Goal: Task Accomplishment & Management: Manage account settings

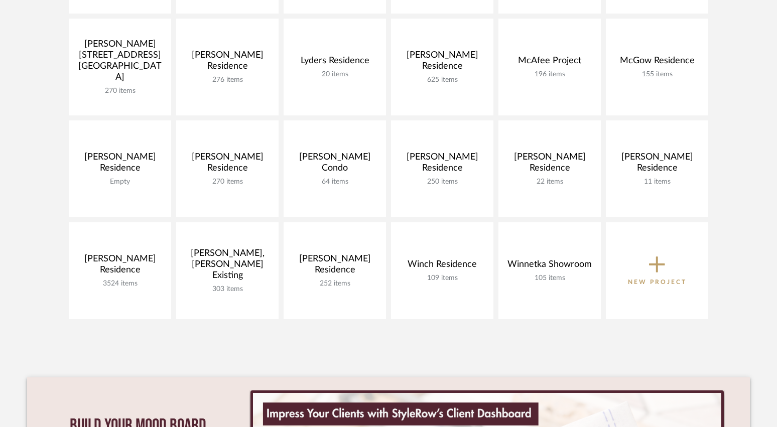
scroll to position [552, 0]
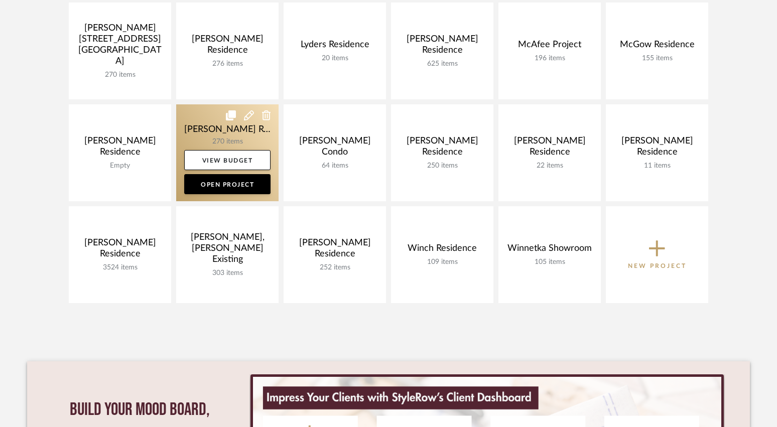
click at [252, 138] on link at bounding box center [227, 152] width 102 height 97
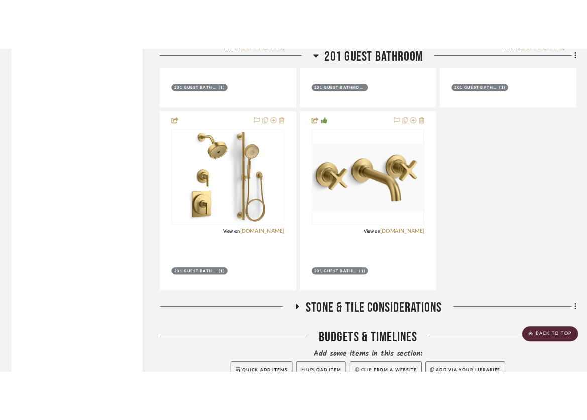
scroll to position [6878, 0]
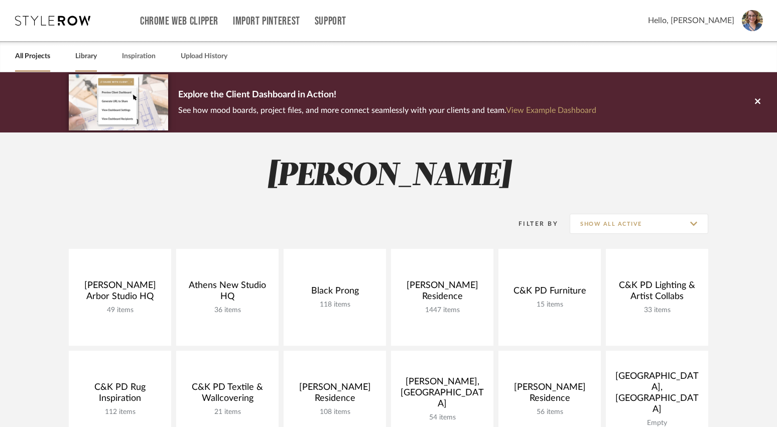
click at [96, 56] on link "Library" at bounding box center [86, 57] width 22 height 14
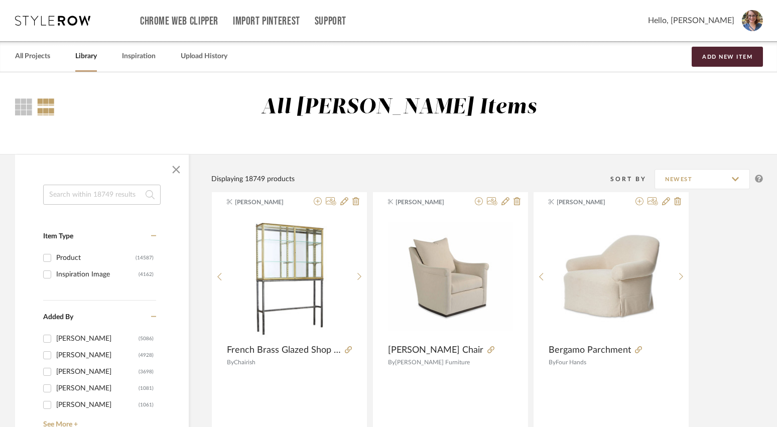
click at [95, 197] on input at bounding box center [101, 195] width 117 height 20
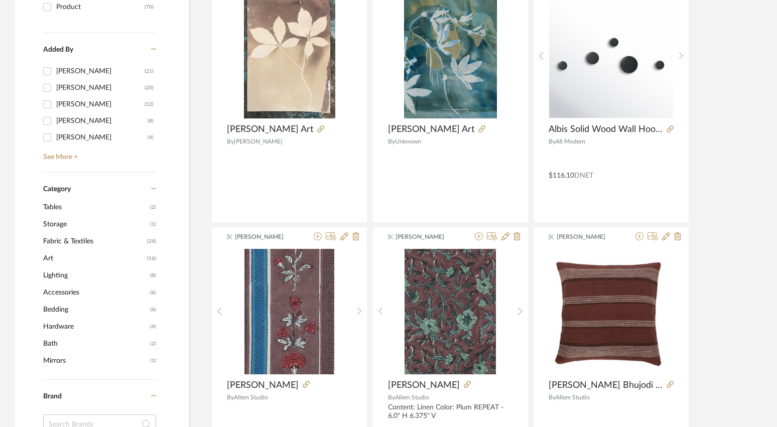
type input "allen"
click at [64, 272] on span "Lighting" at bounding box center [95, 275] width 104 height 17
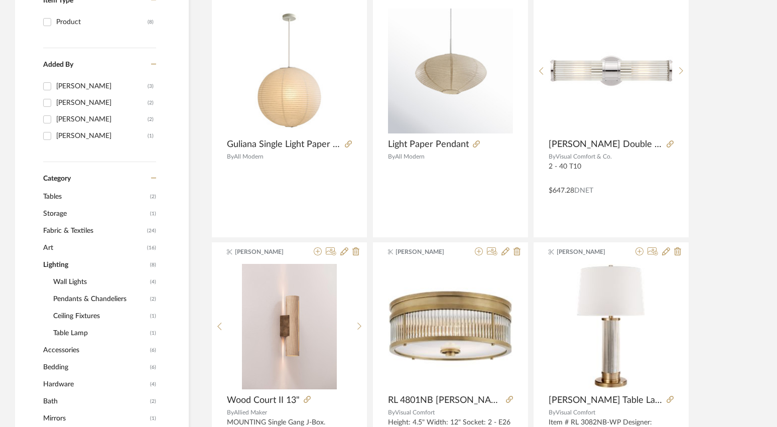
scroll to position [266, 0]
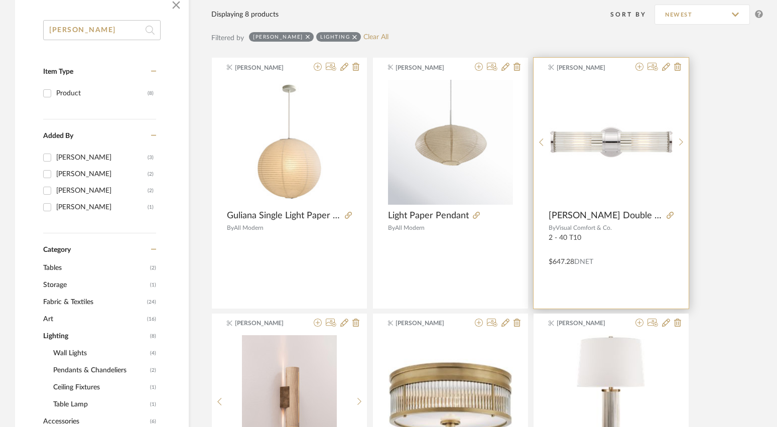
scroll to position [166, 0]
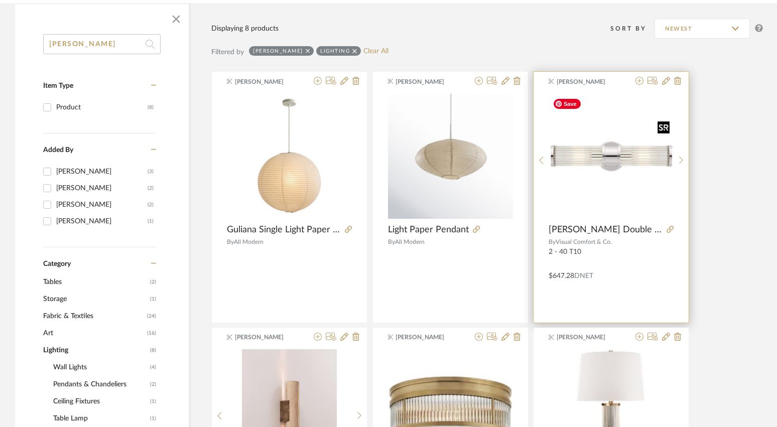
click at [593, 107] on img "0" at bounding box center [611, 156] width 125 height 125
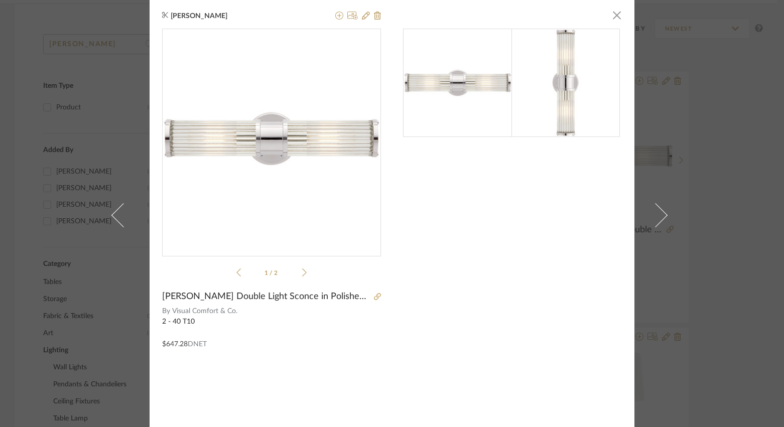
scroll to position [0, 0]
click at [593, 141] on div "Krista Nicholas × 1 / 2 Allen Double Light Sconce in Polished Nickel By Visual …" at bounding box center [392, 213] width 784 height 427
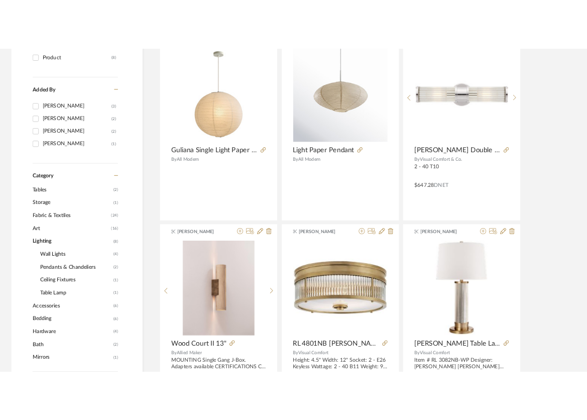
scroll to position [216, 0]
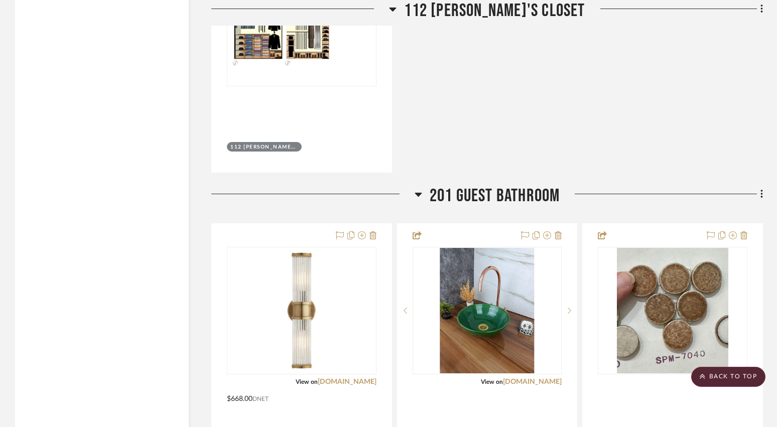
scroll to position [6577, 0]
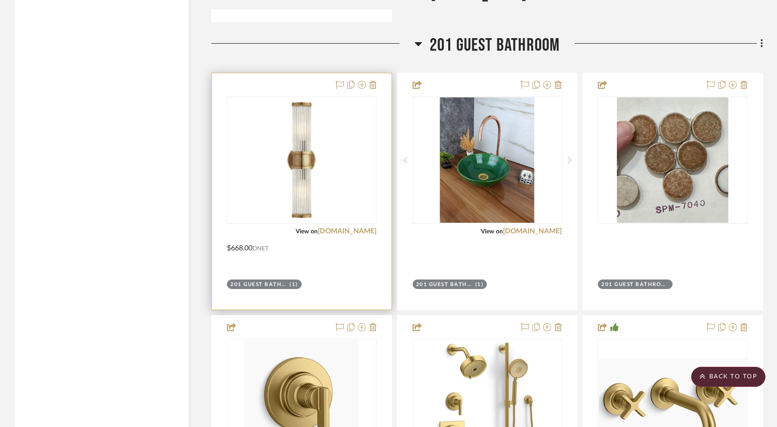
click at [345, 240] on div at bounding box center [302, 191] width 180 height 236
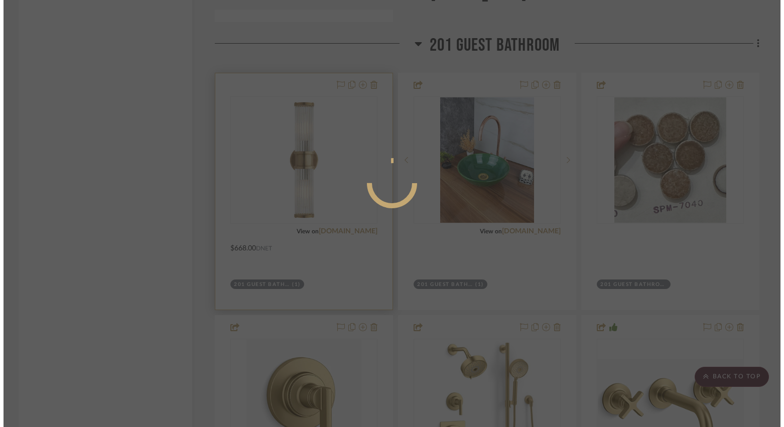
scroll to position [0, 0]
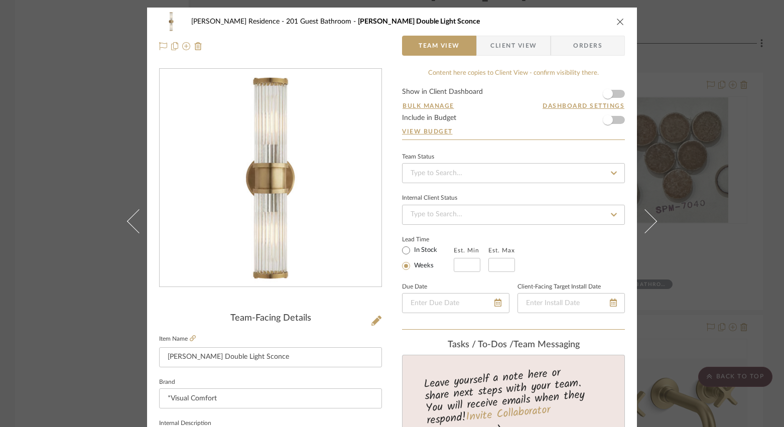
click at [519, 51] on span "Client View" at bounding box center [513, 46] width 46 height 20
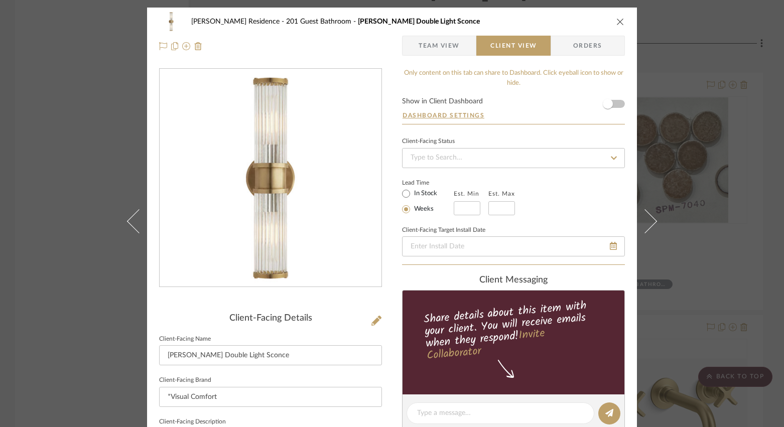
click at [427, 48] on span "Team View" at bounding box center [439, 46] width 41 height 20
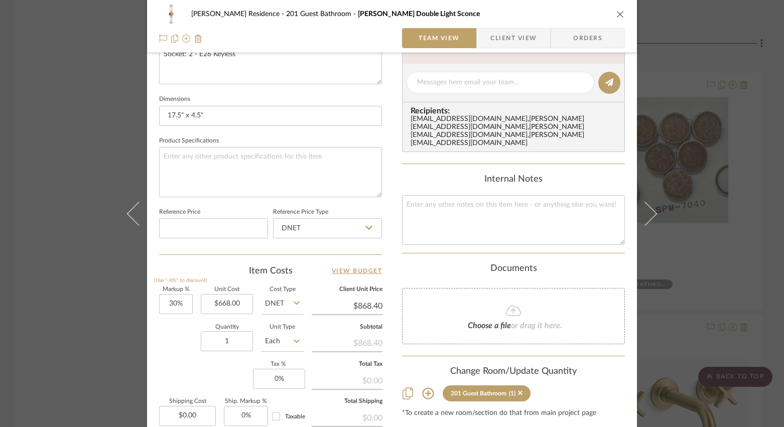
scroll to position [452, 0]
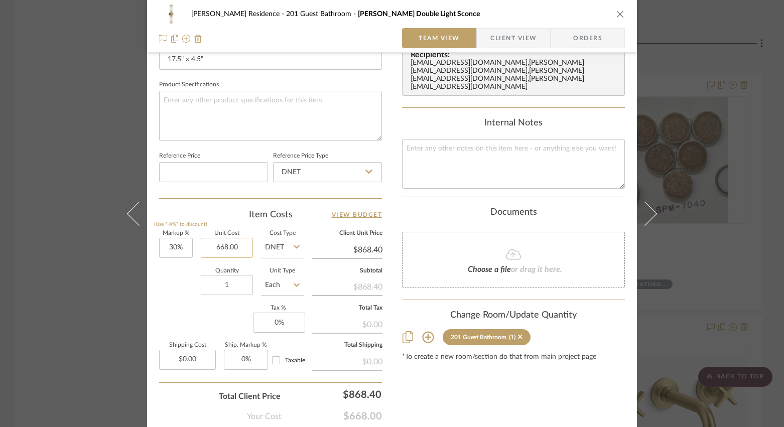
click at [217, 246] on input "668.00" at bounding box center [227, 248] width 52 height 20
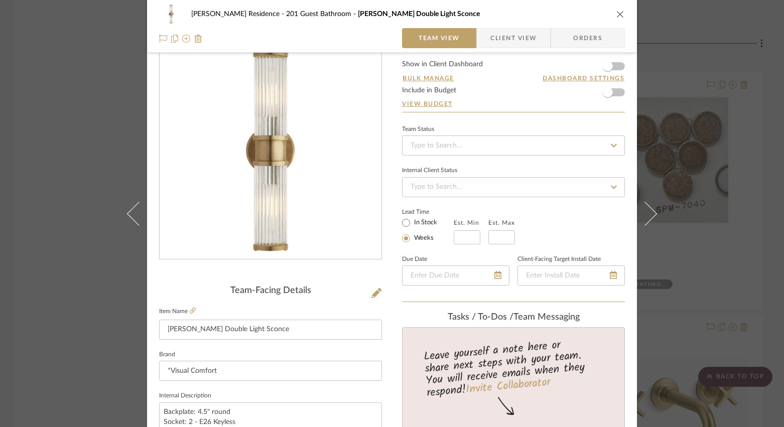
scroll to position [0, 0]
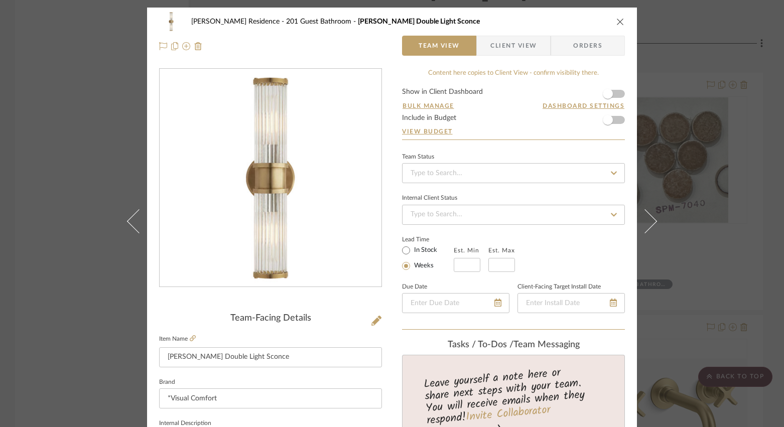
type input "$668.00"
click at [510, 47] on span "Client View" at bounding box center [513, 46] width 46 height 20
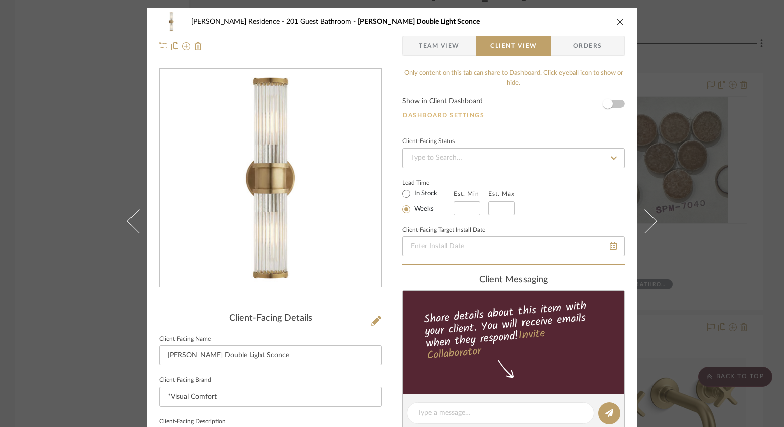
click at [447, 113] on button "Dashboard Settings" at bounding box center [443, 115] width 83 height 9
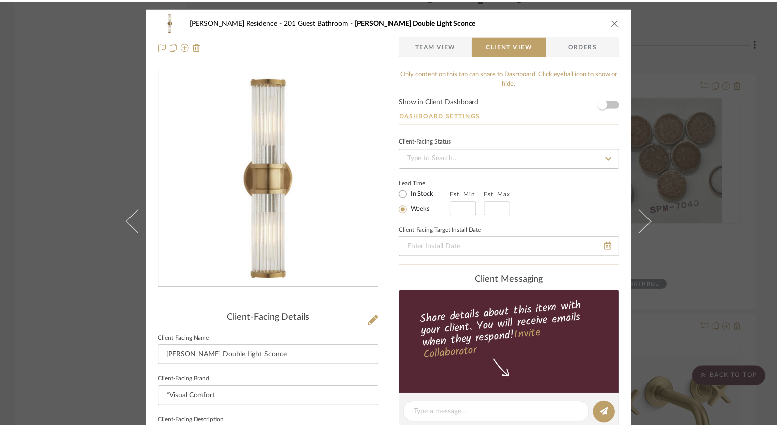
scroll to position [6577, 0]
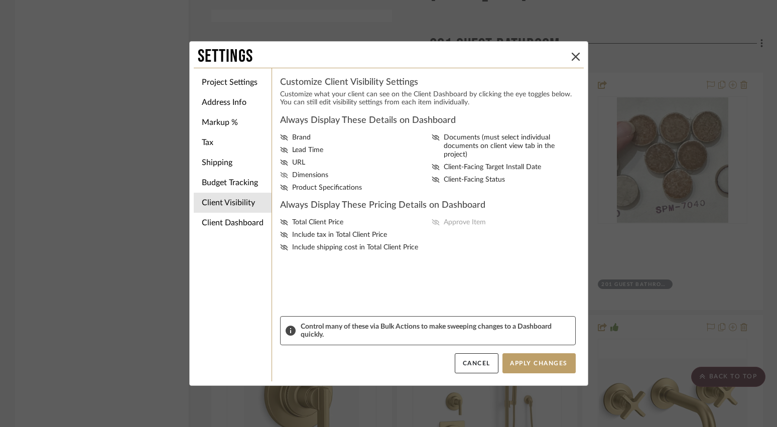
click at [280, 174] on icon at bounding box center [284, 175] width 8 height 6
click at [0, 0] on input "Dimensions" at bounding box center [0, 0] width 0 height 0
click at [529, 365] on button "Apply Changes" at bounding box center [539, 363] width 73 height 20
click at [250, 218] on li "Client Dashboard" at bounding box center [233, 223] width 78 height 20
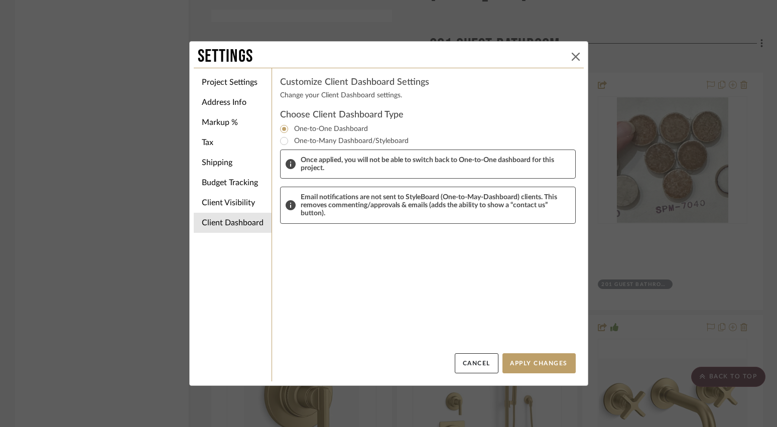
click at [573, 55] on icon at bounding box center [576, 57] width 8 height 8
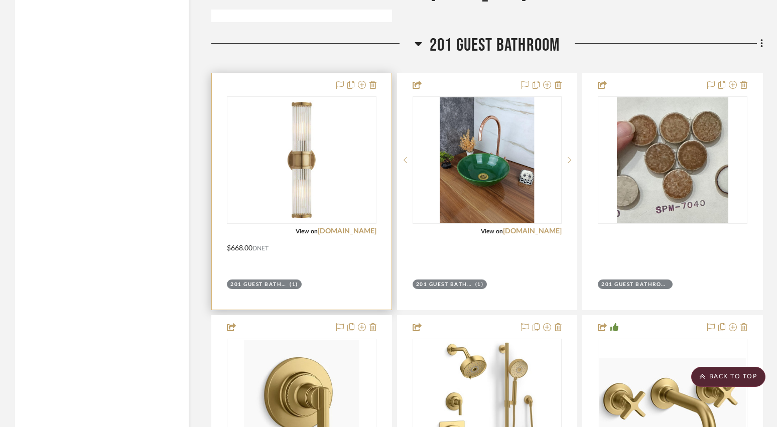
click at [306, 239] on div at bounding box center [302, 191] width 180 height 236
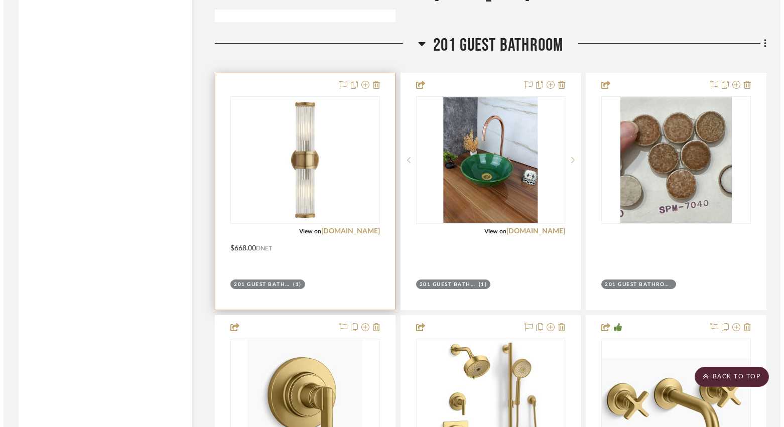
scroll to position [0, 0]
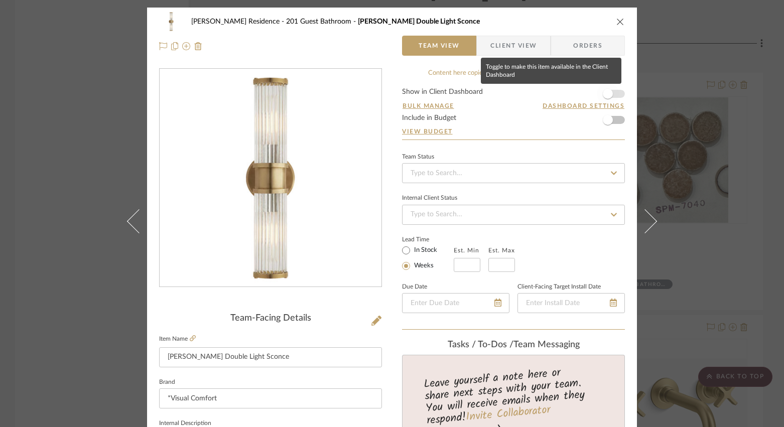
click at [593, 92] on span "button" at bounding box center [608, 94] width 22 height 22
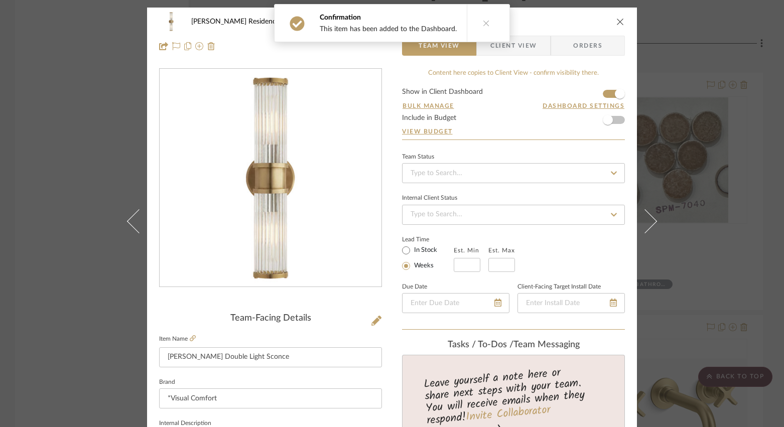
click at [593, 22] on icon "close" at bounding box center [621, 22] width 8 height 8
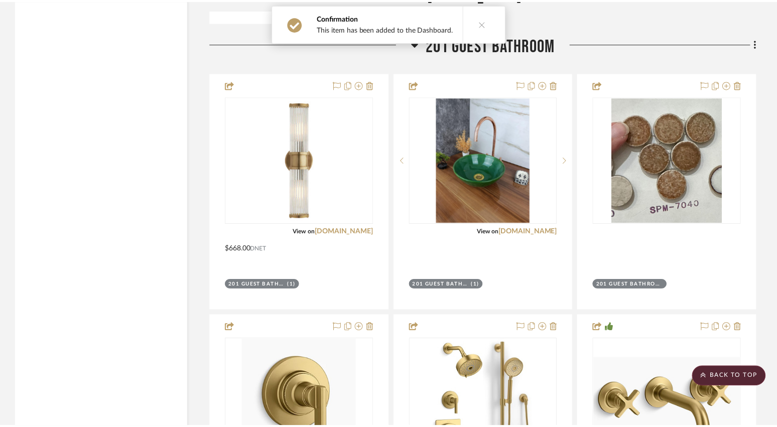
scroll to position [6577, 0]
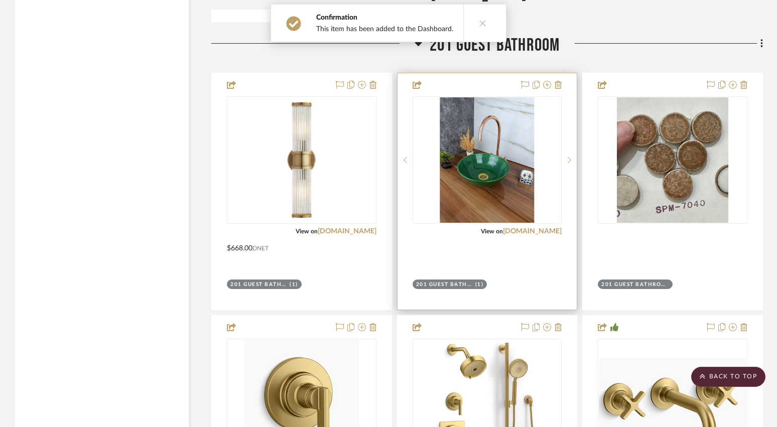
click at [511, 228] on div at bounding box center [488, 191] width 180 height 236
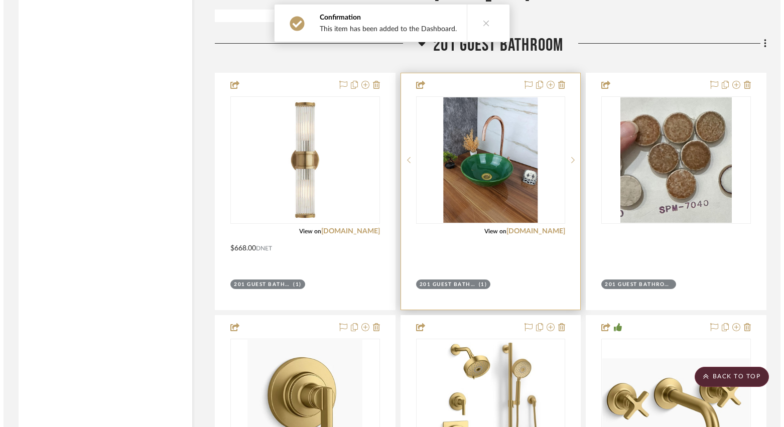
scroll to position [0, 0]
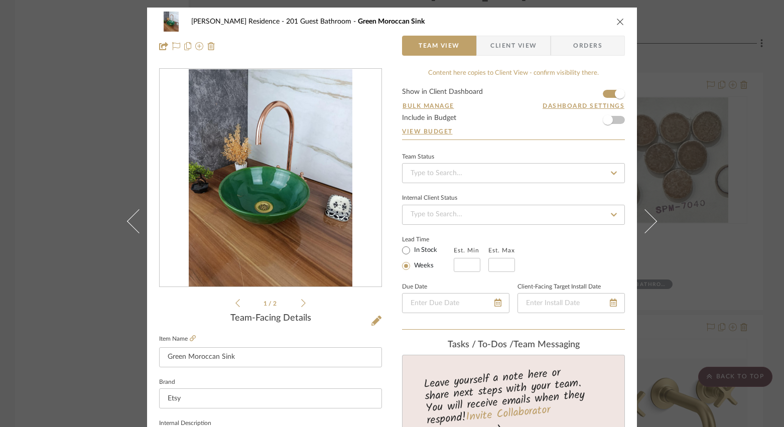
click at [86, 285] on div "[PERSON_NAME] Residence 201 Guest Bathroom Green Moroccan Sink Team View Client…" at bounding box center [392, 213] width 784 height 427
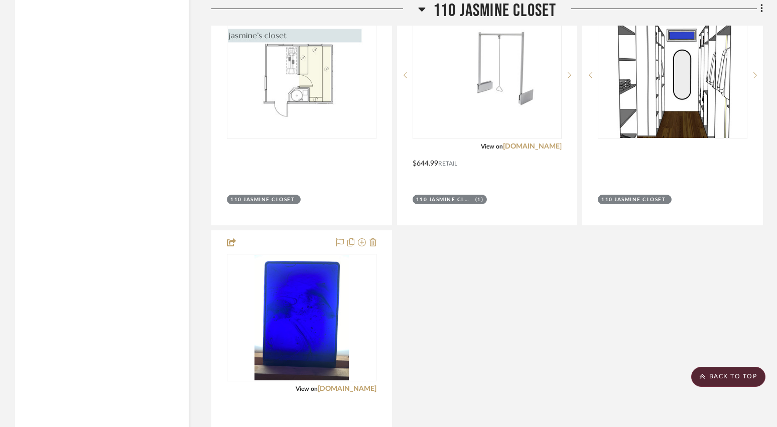
scroll to position [4920, 0]
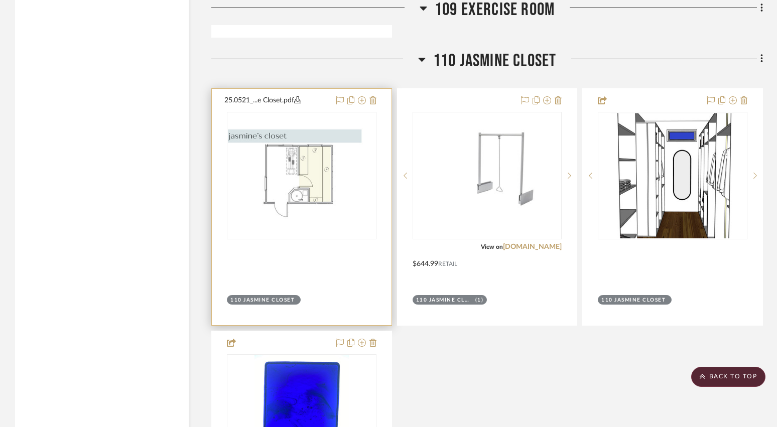
click at [0, 0] on div at bounding box center [0, 0] width 0 height 0
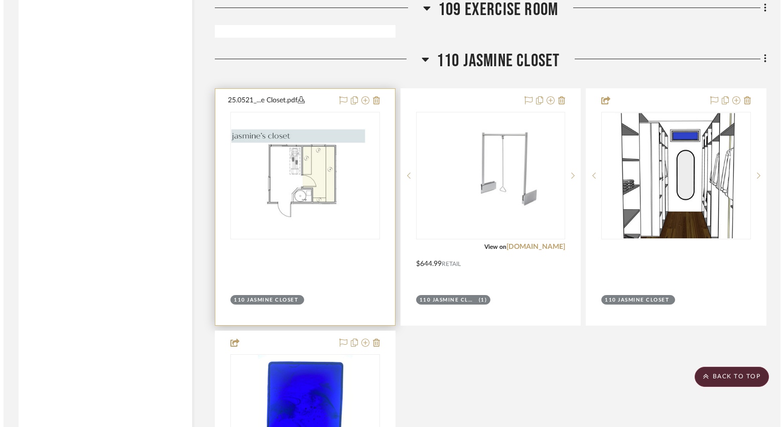
scroll to position [0, 0]
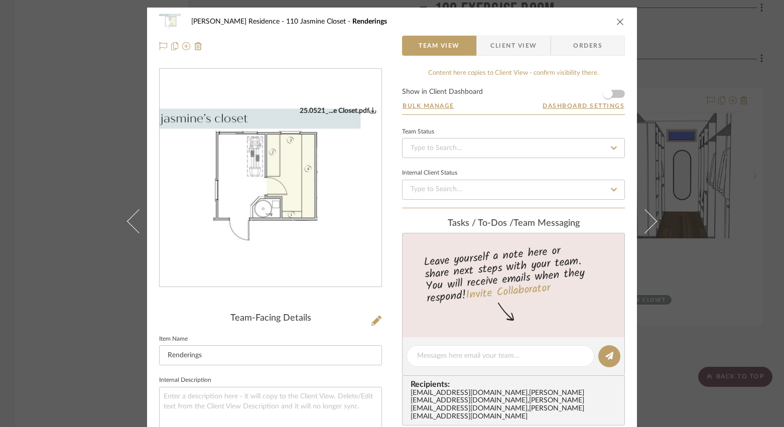
click at [516, 47] on span "Client View" at bounding box center [513, 46] width 46 height 20
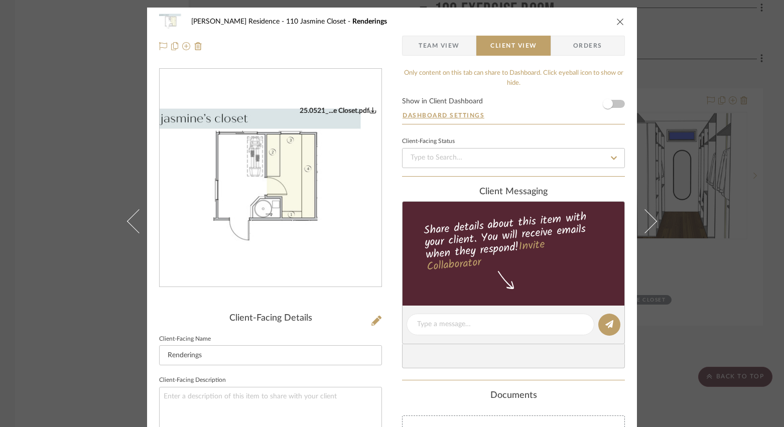
click at [440, 47] on span "Team View" at bounding box center [439, 46] width 41 height 20
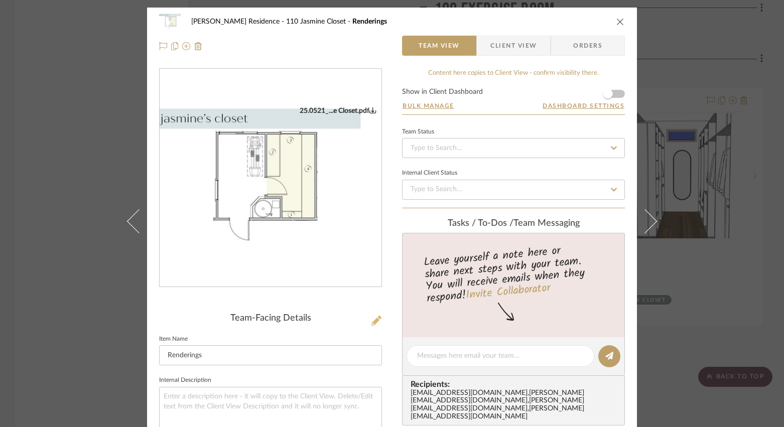
click at [373, 322] on icon at bounding box center [377, 321] width 10 height 10
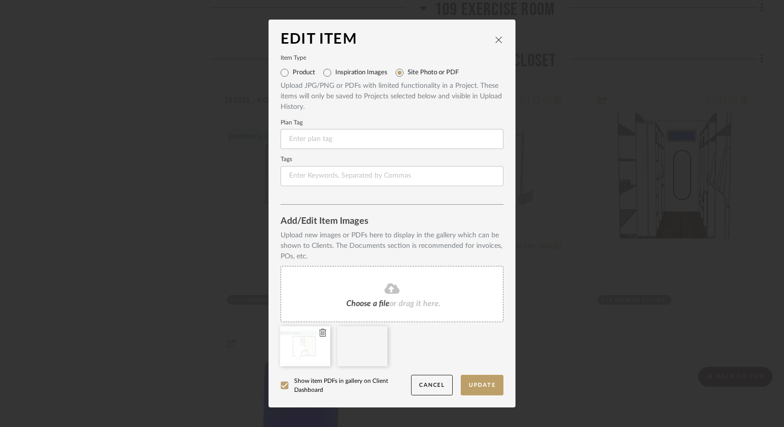
click at [319, 331] on icon at bounding box center [322, 333] width 7 height 8
click at [475, 382] on button "Update" at bounding box center [482, 385] width 43 height 21
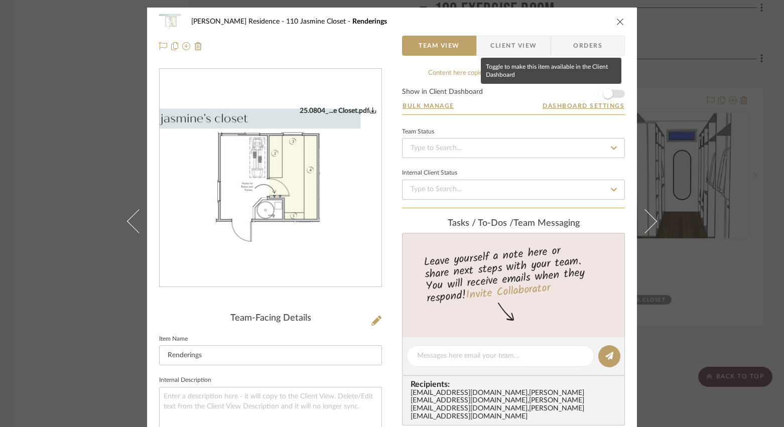
click at [593, 93] on span "button" at bounding box center [608, 94] width 22 height 22
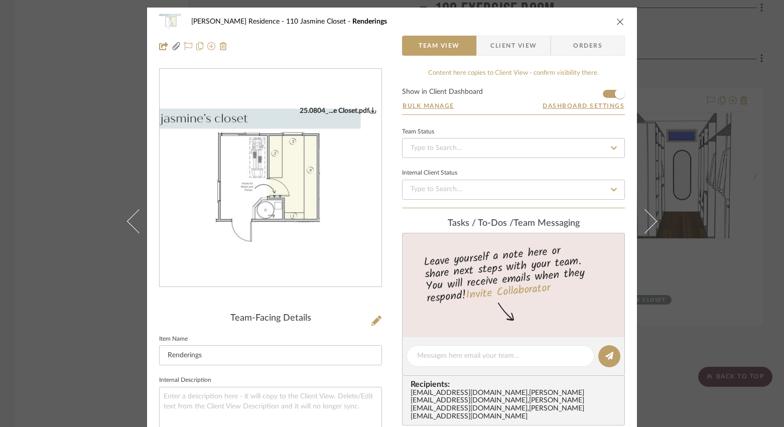
click at [62, 330] on div "[PERSON_NAME] Residence 110 Jasmine Closet Renderings Team View Client View Ord…" at bounding box center [392, 213] width 784 height 427
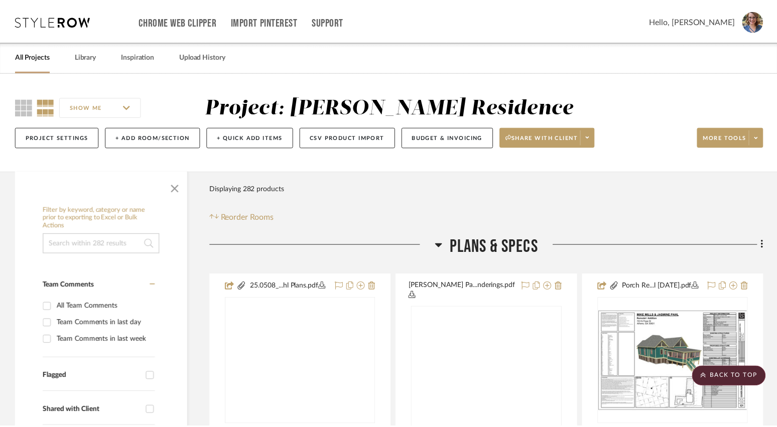
scroll to position [4920, 0]
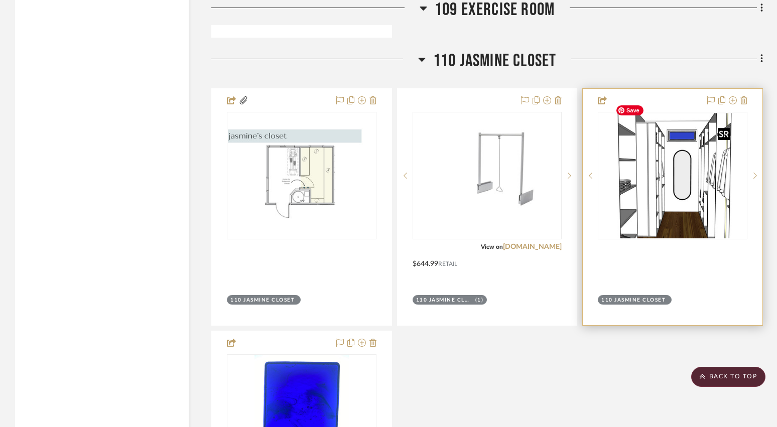
click at [593, 175] on img "0" at bounding box center [672, 176] width 122 height 126
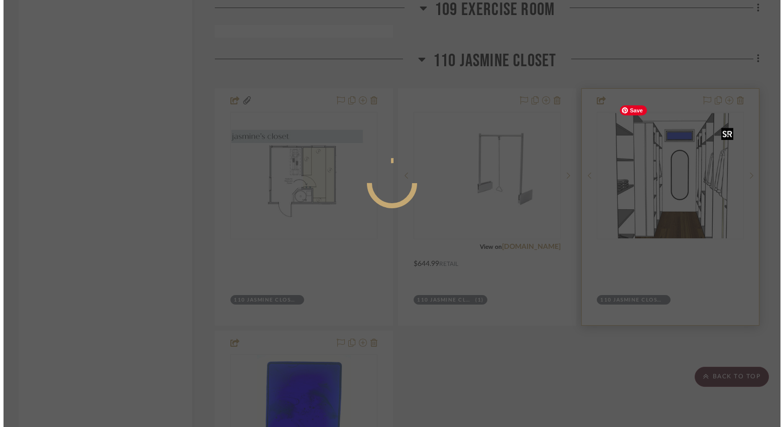
scroll to position [0, 0]
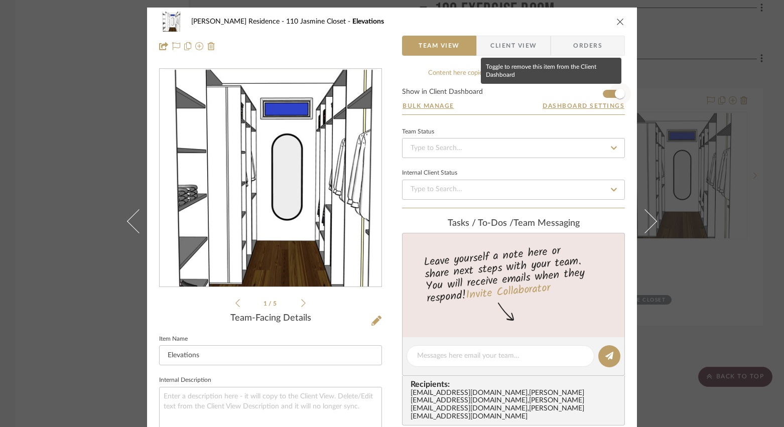
click at [593, 93] on span "button" at bounding box center [620, 94] width 22 height 22
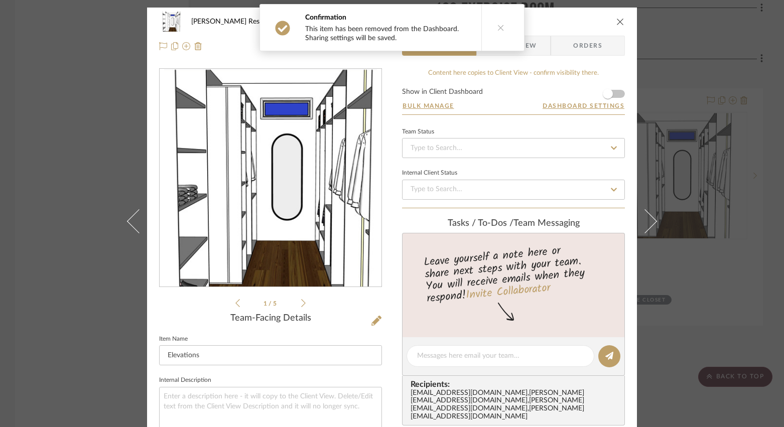
click at [593, 19] on icon "close" at bounding box center [621, 22] width 8 height 8
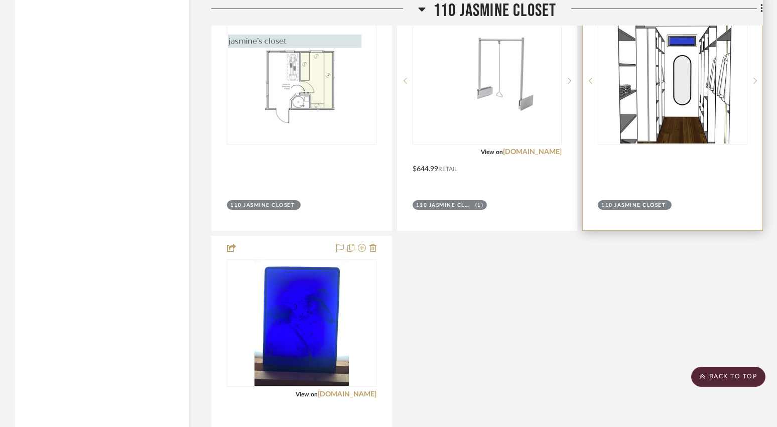
scroll to position [5020, 0]
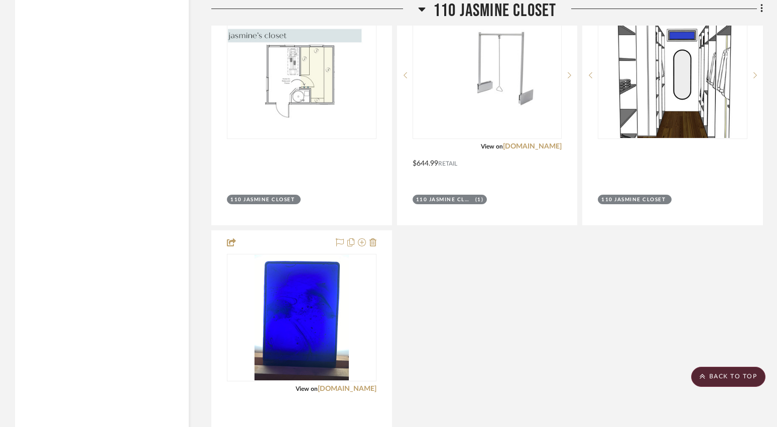
click at [508, 351] on div "Renderings By Unknown Team Status Internal Client Status client Comments: Submi…" at bounding box center [487, 228] width 552 height 480
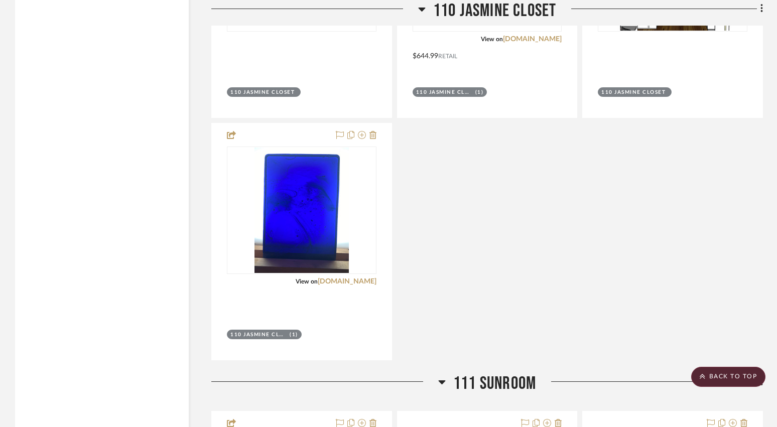
scroll to position [5171, 0]
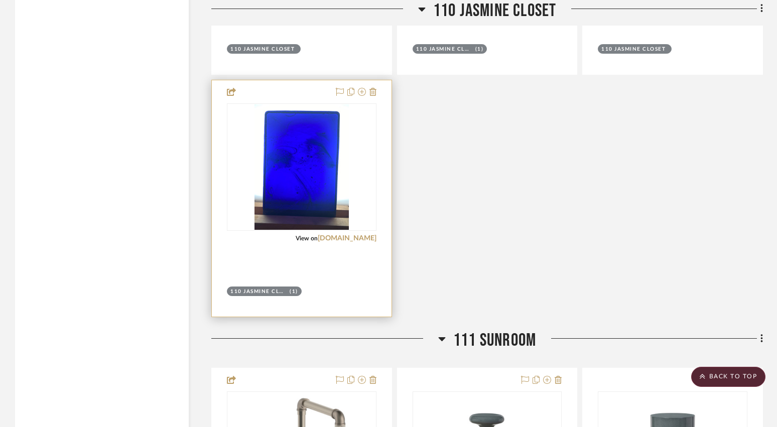
click at [297, 221] on div at bounding box center [302, 198] width 180 height 236
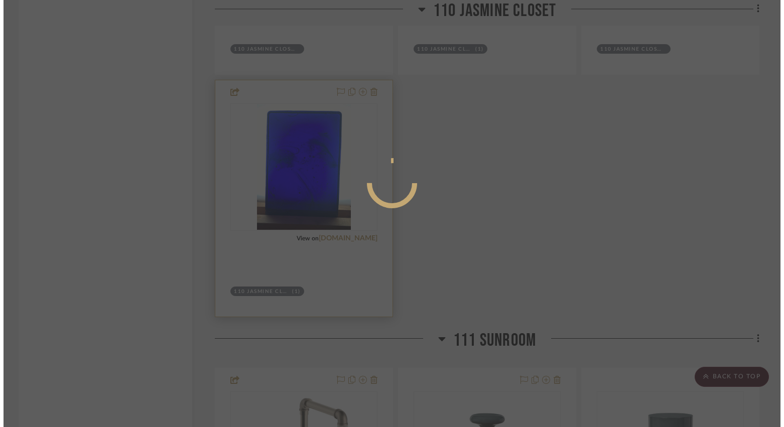
scroll to position [0, 0]
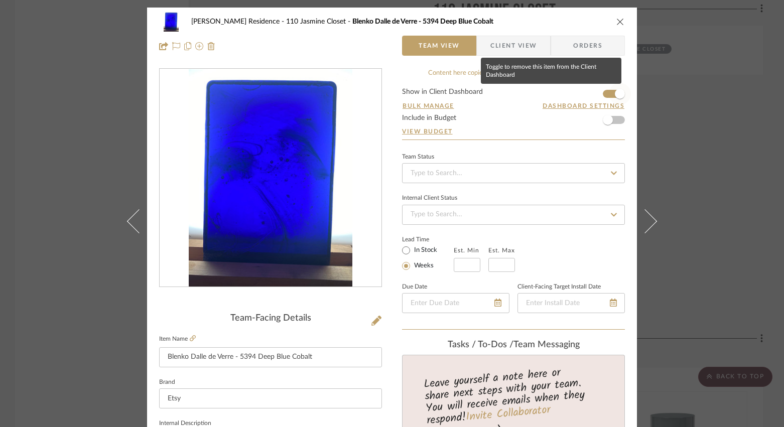
click at [593, 93] on span "button" at bounding box center [620, 94] width 22 height 22
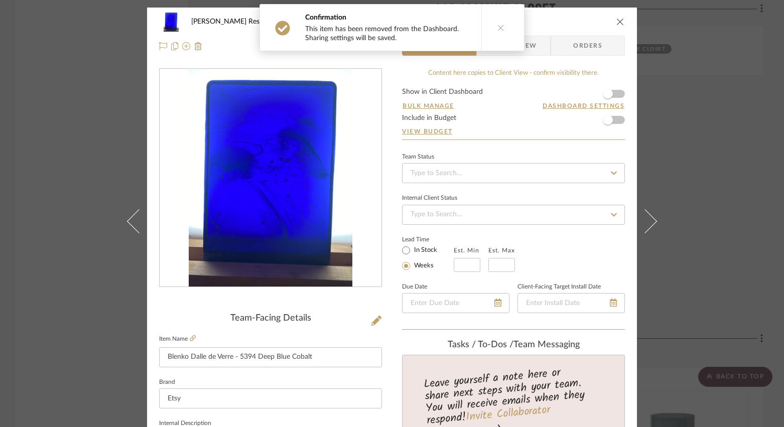
click at [593, 125] on div "[PERSON_NAME] Residence 110 Jasmine Closet Blenko Dalle de Verre - 5394 Deep Bl…" at bounding box center [392, 213] width 784 height 427
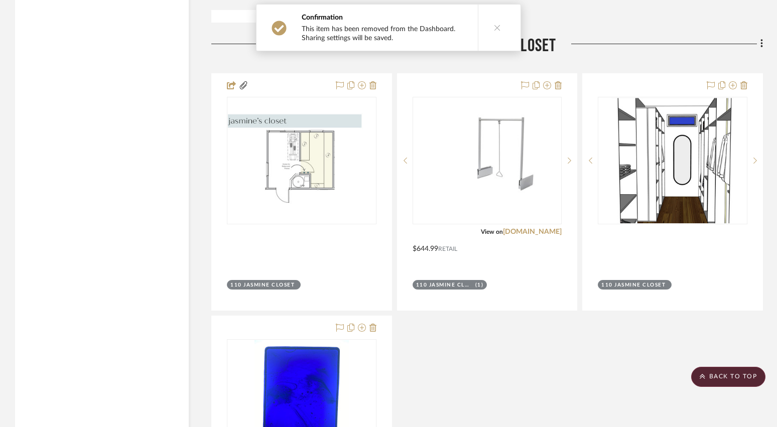
scroll to position [4870, 0]
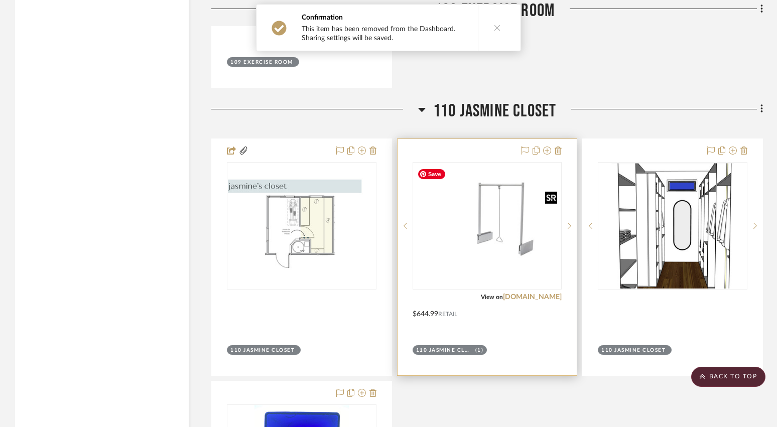
click at [510, 182] on img "0" at bounding box center [488, 226] width 148 height 98
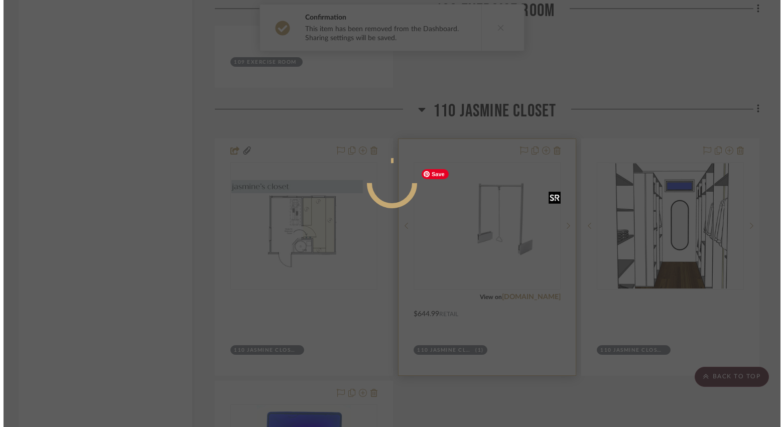
scroll to position [0, 0]
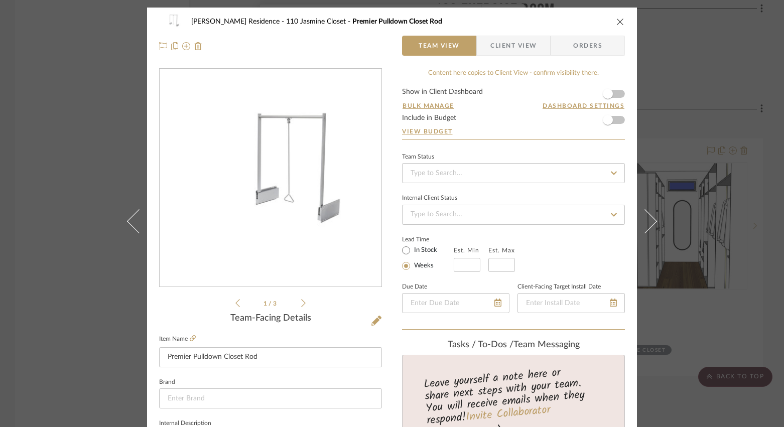
click at [593, 91] on form "Show in Client Dashboard Bulk Manage Dashboard Settings Include in Budget View …" at bounding box center [513, 113] width 223 height 51
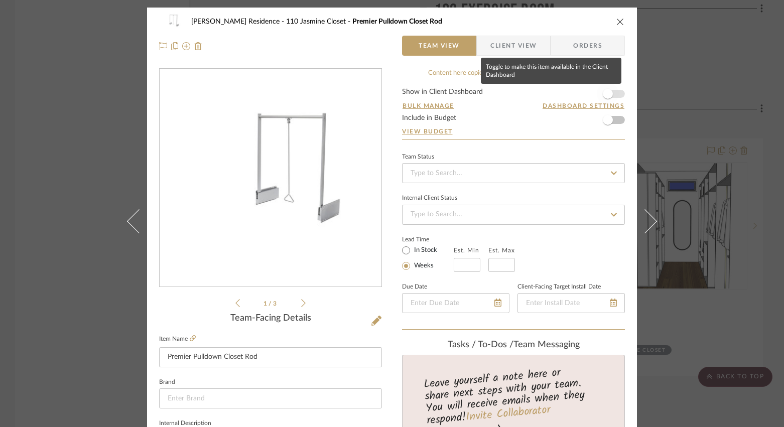
click at [593, 92] on span "button" at bounding box center [608, 94] width 22 height 22
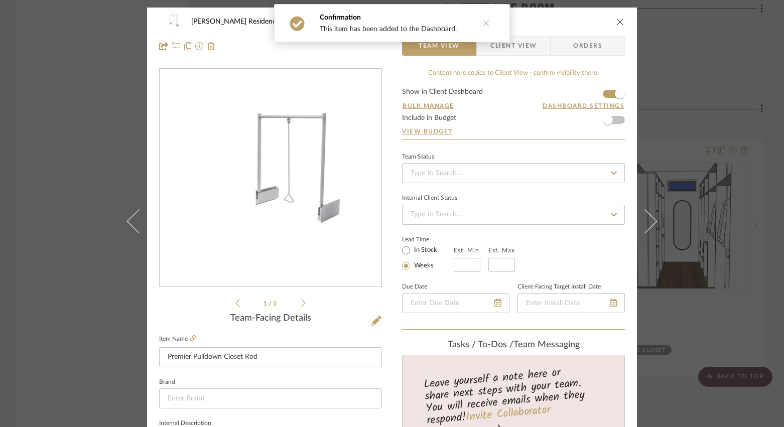
click at [55, 310] on div "[PERSON_NAME] Residence 110 Jasmine Closet Premier Pulldown Closet Rod Team Vie…" at bounding box center [392, 213] width 784 height 427
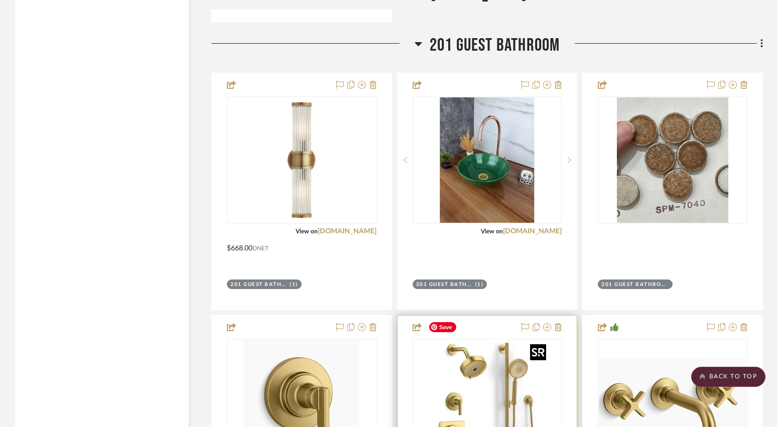
scroll to position [6526, 0]
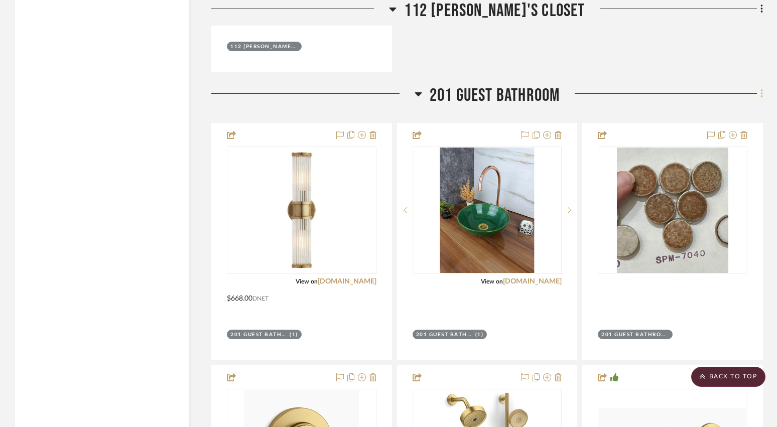
click at [593, 86] on fa-icon at bounding box center [760, 94] width 7 height 17
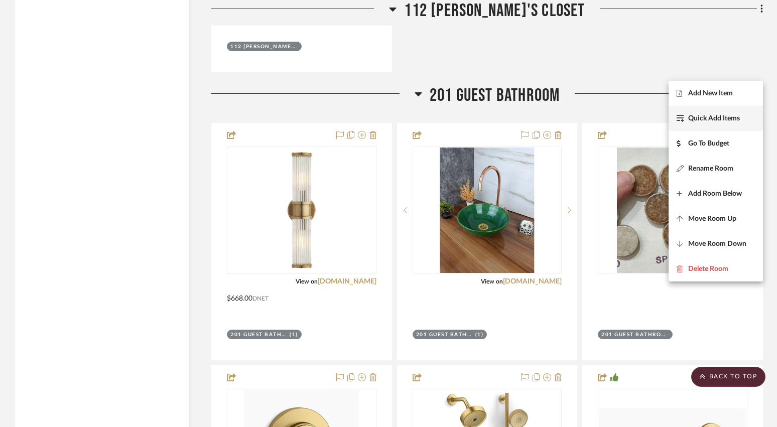
click at [593, 111] on button "Quick Add Items" at bounding box center [716, 118] width 94 height 25
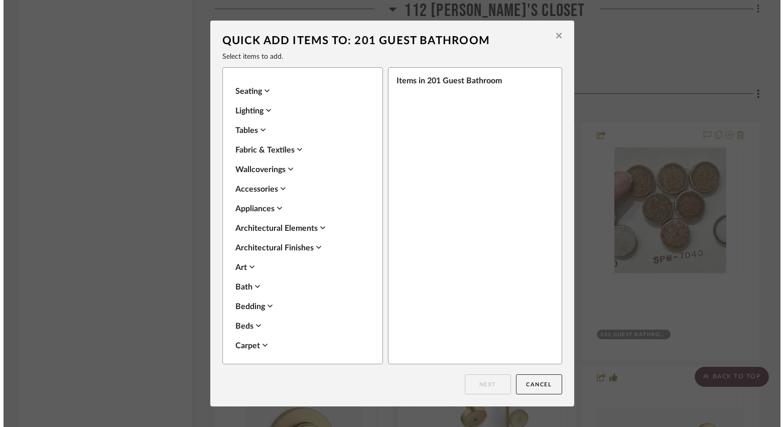
scroll to position [0, 0]
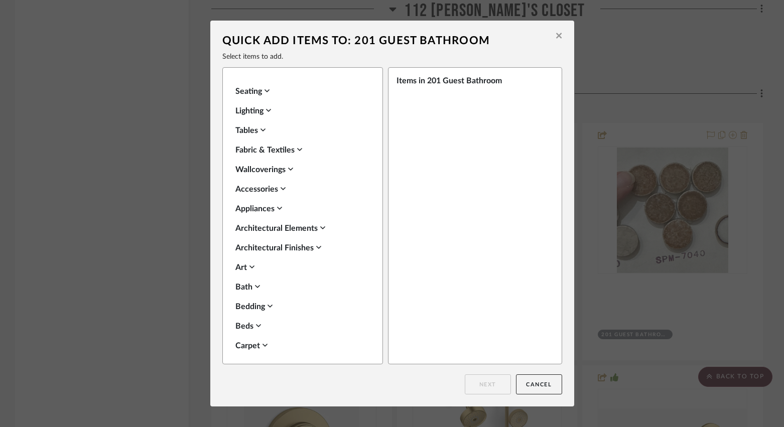
click at [556, 38] on icon at bounding box center [559, 35] width 6 height 9
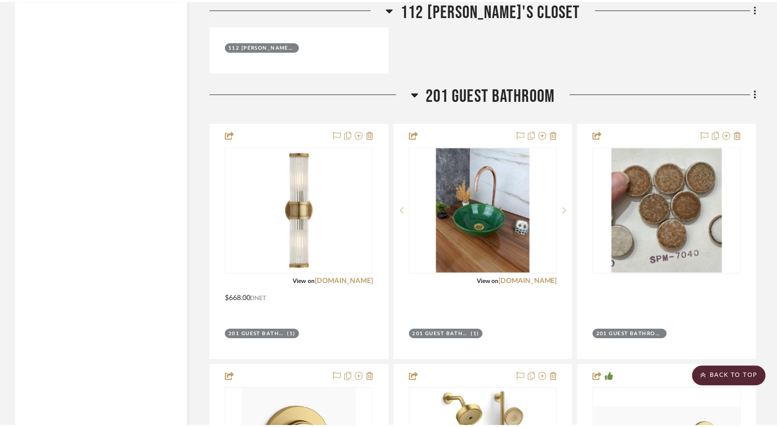
scroll to position [6526, 0]
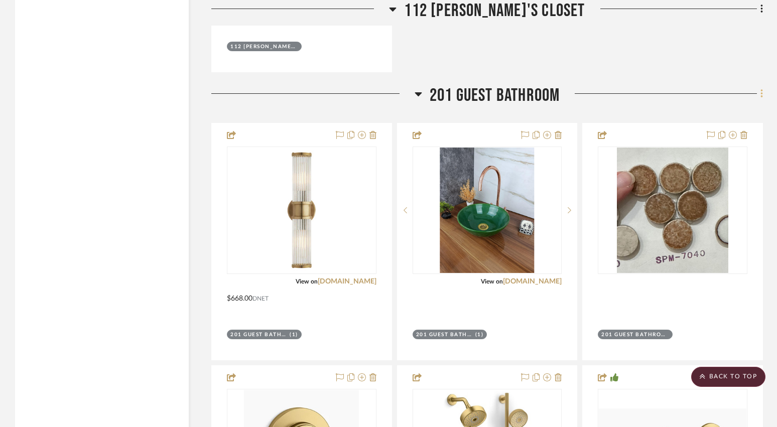
click at [593, 88] on icon at bounding box center [762, 93] width 3 height 11
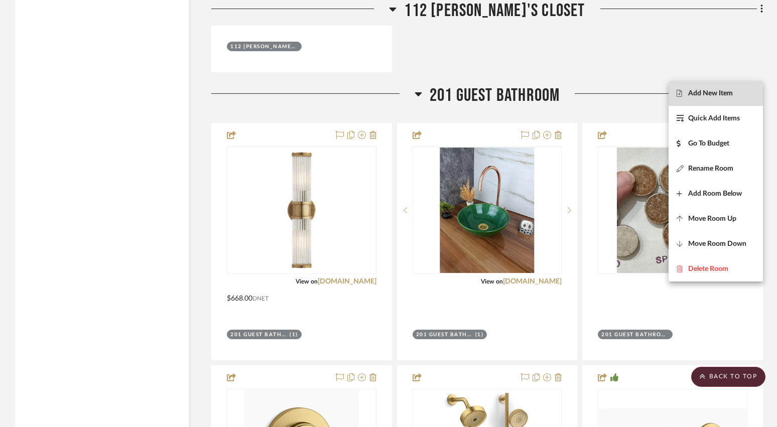
click at [593, 89] on span "Add New Item" at bounding box center [710, 93] width 45 height 9
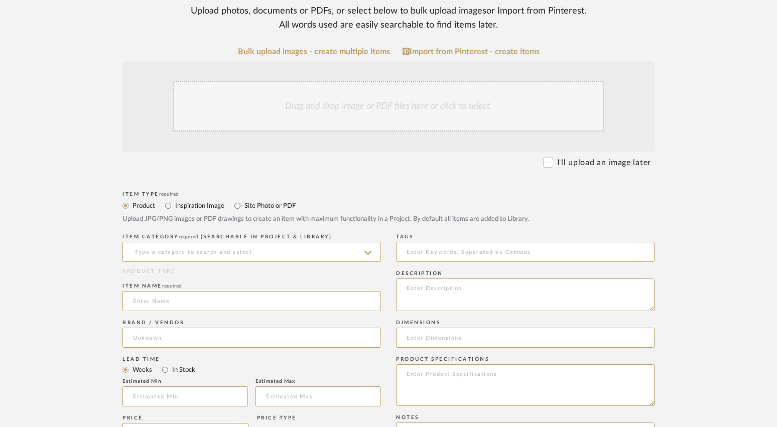
scroll to position [201, 0]
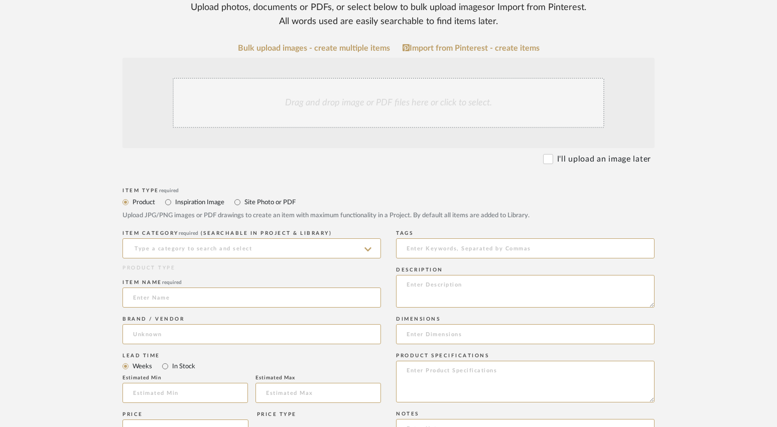
click at [282, 197] on label "Site Photo or PDF" at bounding box center [269, 202] width 52 height 11
click at [243, 196] on input "Site Photo or PDF" at bounding box center [237, 202] width 12 height 12
radio input "true"
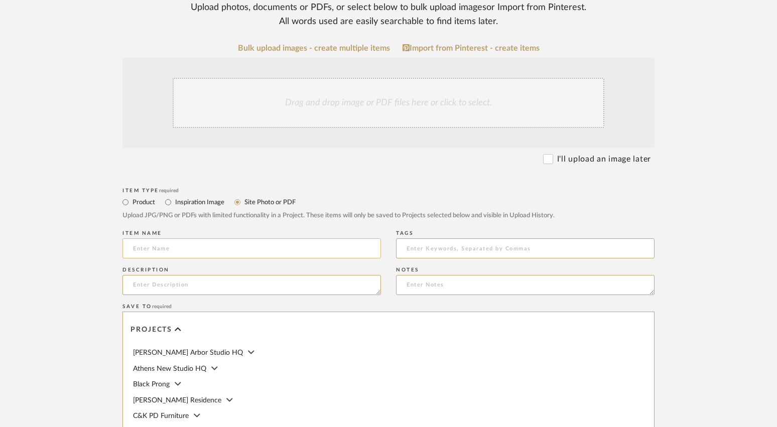
click at [269, 238] on input at bounding box center [251, 248] width 259 height 20
type input "Renderings"
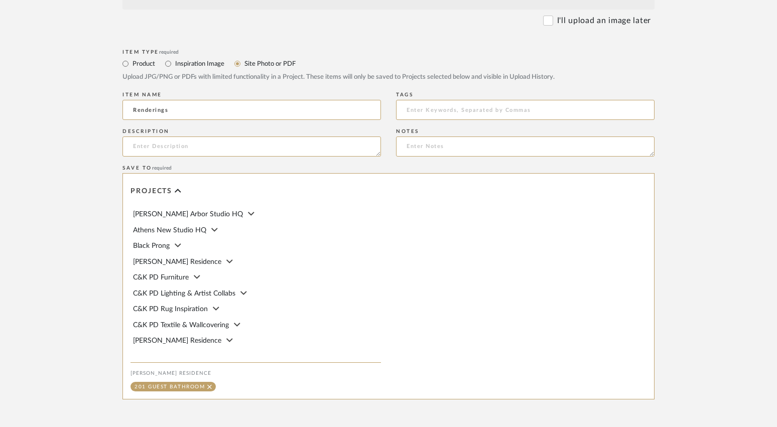
scroll to position [452, 0]
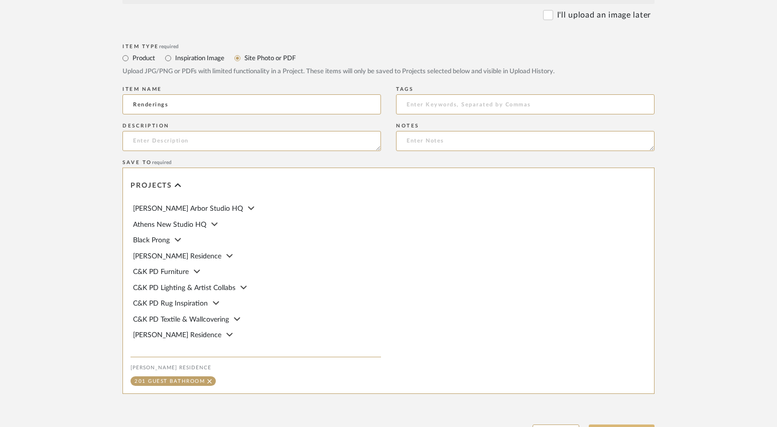
click at [593, 425] on button "Upload Item" at bounding box center [622, 435] width 66 height 21
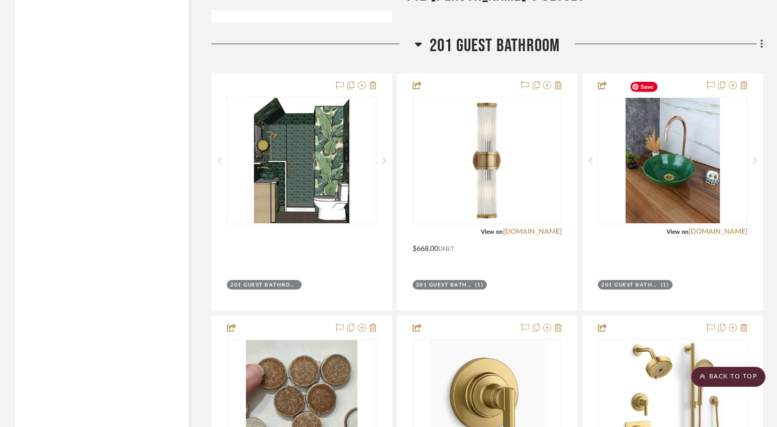
scroll to position [6563, 0]
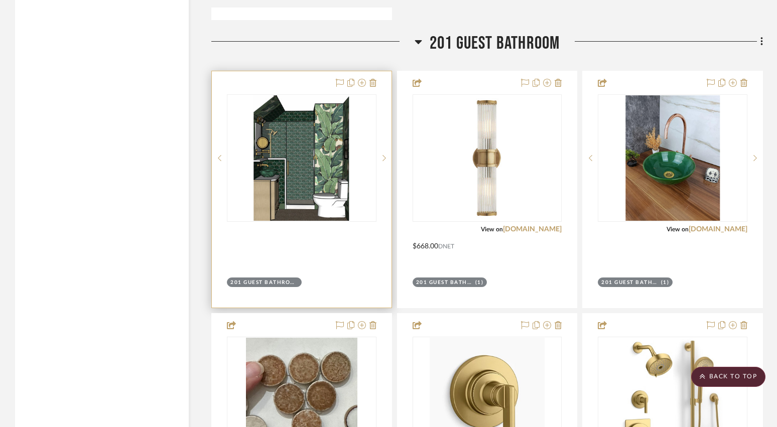
click at [341, 234] on div at bounding box center [302, 189] width 180 height 236
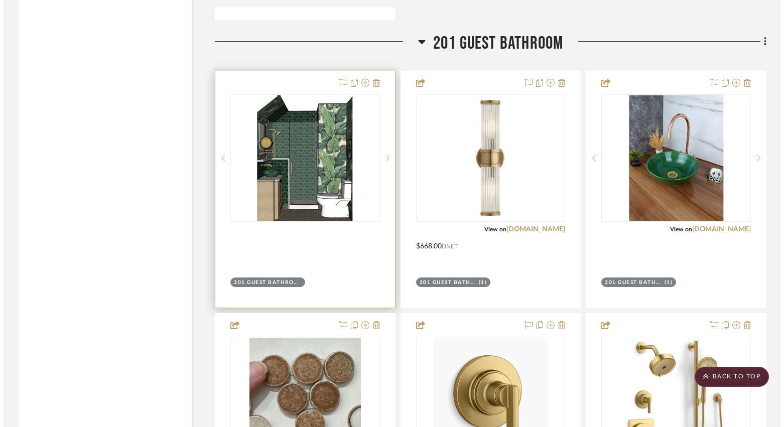
scroll to position [0, 0]
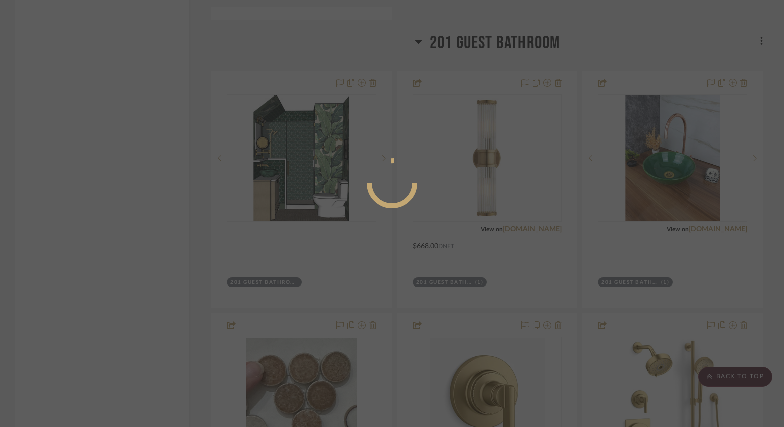
click at [99, 291] on div at bounding box center [392, 213] width 784 height 427
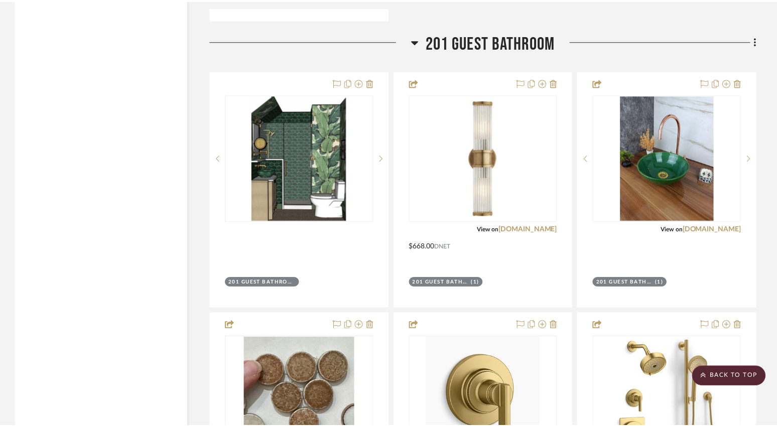
scroll to position [6563, 0]
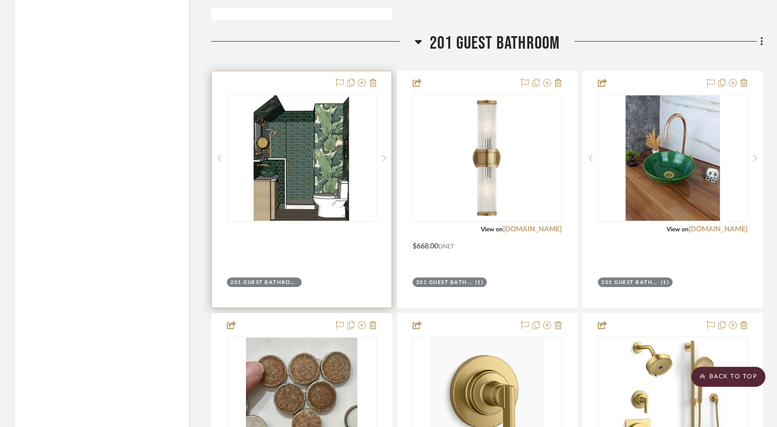
click at [358, 277] on div "201 Guest Bathroom" at bounding box center [302, 284] width 152 height 14
click at [340, 239] on div at bounding box center [302, 189] width 180 height 236
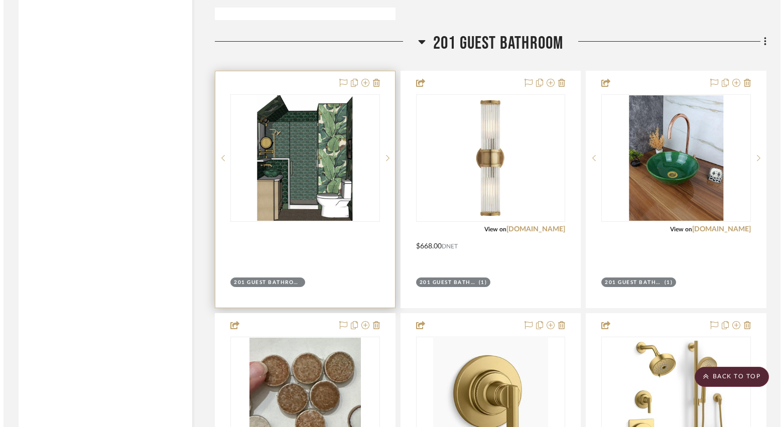
scroll to position [0, 0]
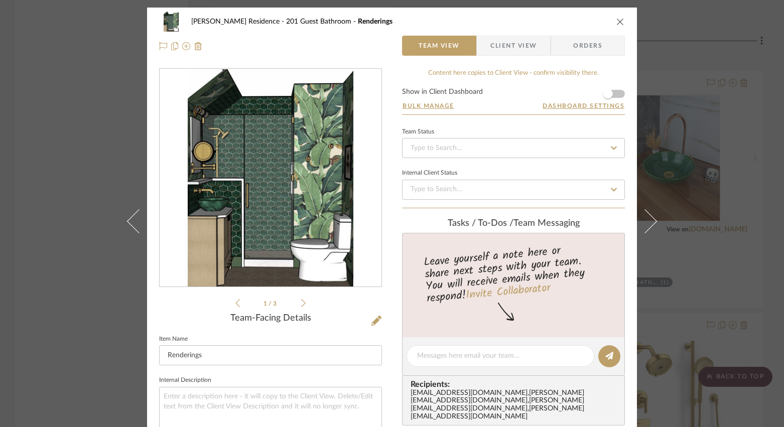
click at [593, 92] on form "Show in Client Dashboard Bulk Manage Dashboard Settings" at bounding box center [513, 101] width 223 height 26
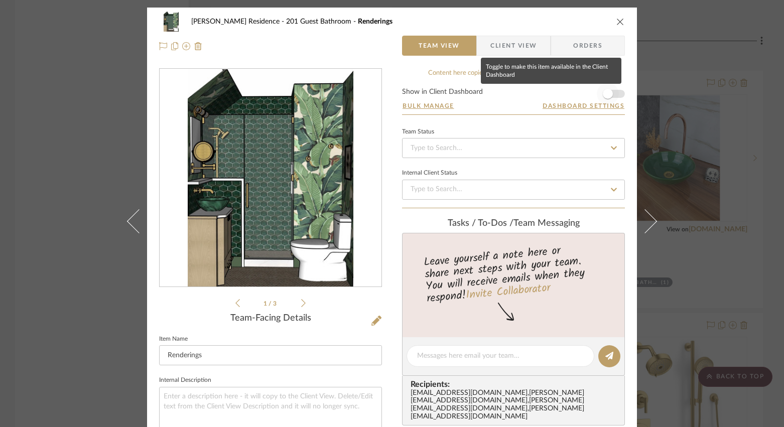
click at [593, 95] on span "button" at bounding box center [608, 94] width 22 height 22
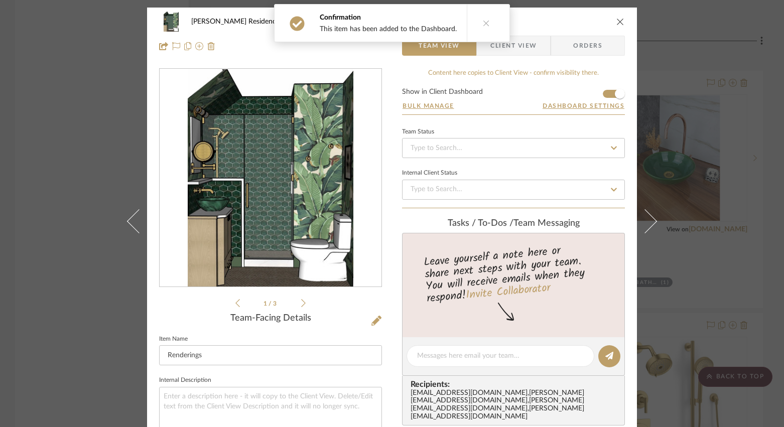
click at [93, 248] on div "[PERSON_NAME] Residence 201 Guest Bathroom Renderings Team View Client View Ord…" at bounding box center [392, 213] width 784 height 427
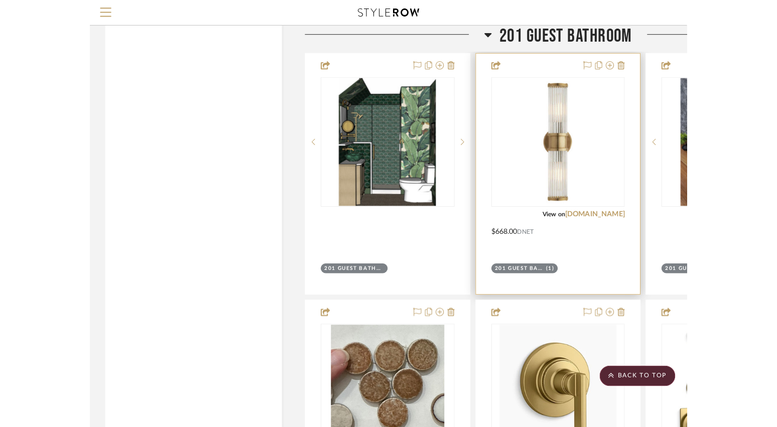
scroll to position [6563, 0]
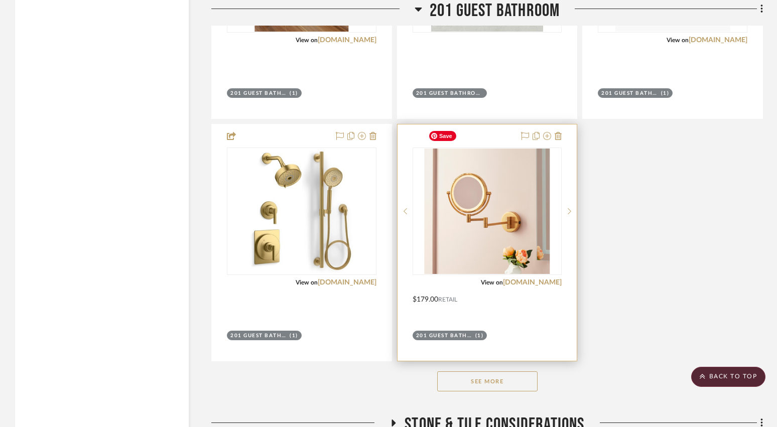
scroll to position [7018, 0]
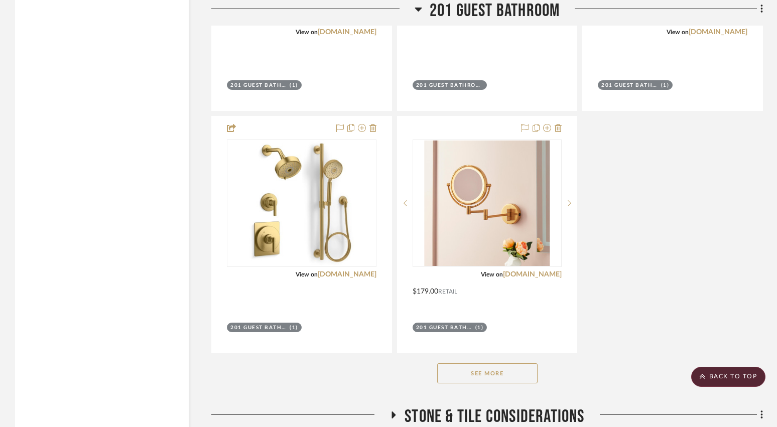
click at [486, 363] on button "See More" at bounding box center [487, 373] width 100 height 20
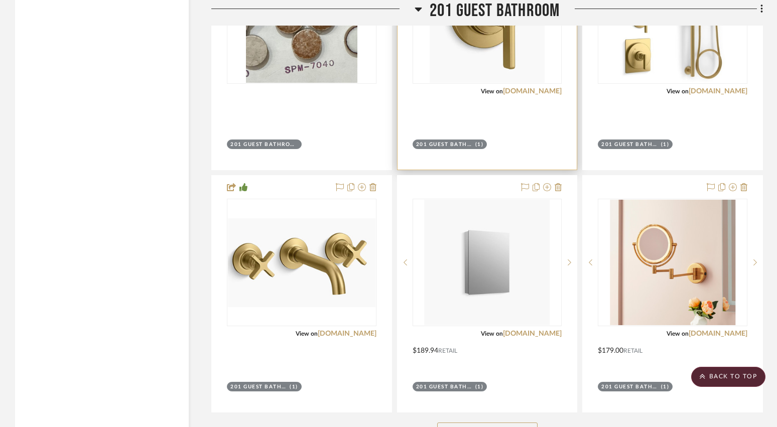
scroll to position [6994, 0]
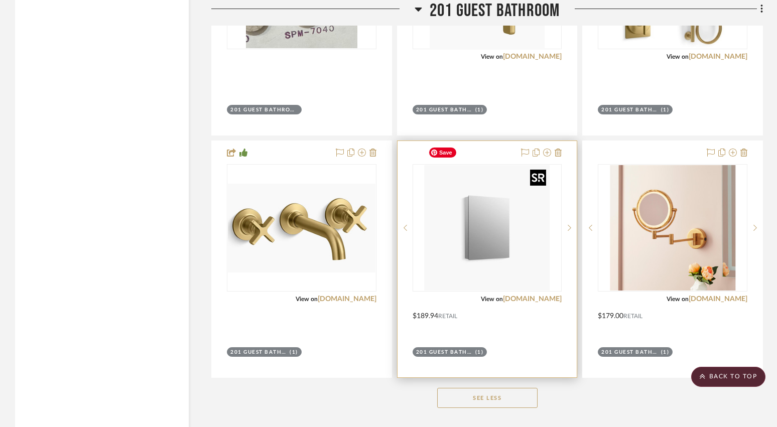
click at [495, 213] on img "0" at bounding box center [487, 228] width 126 height 126
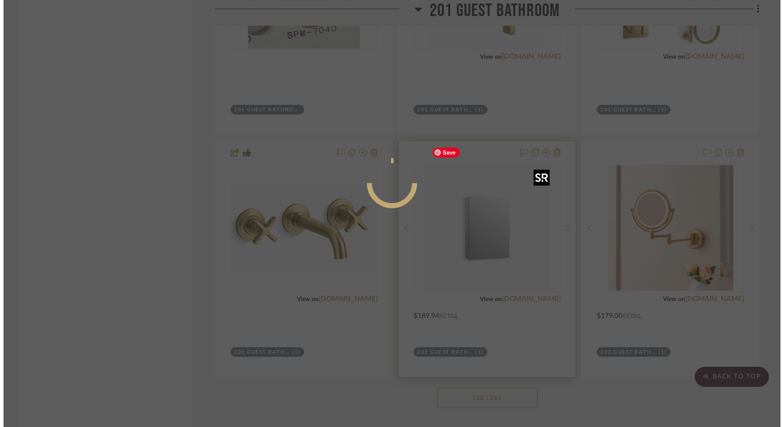
scroll to position [0, 0]
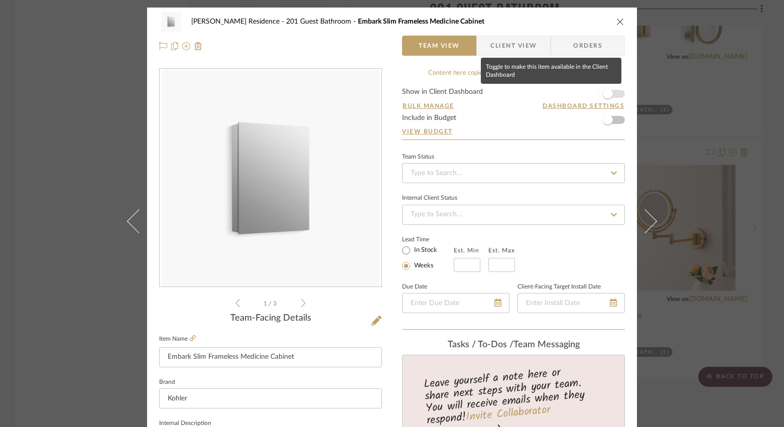
click at [608, 97] on span "button" at bounding box center [608, 94] width 22 height 22
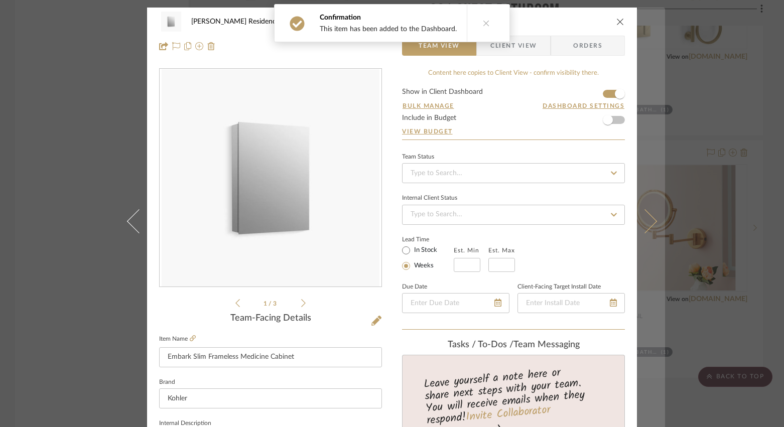
click at [645, 226] on icon at bounding box center [645, 221] width 24 height 24
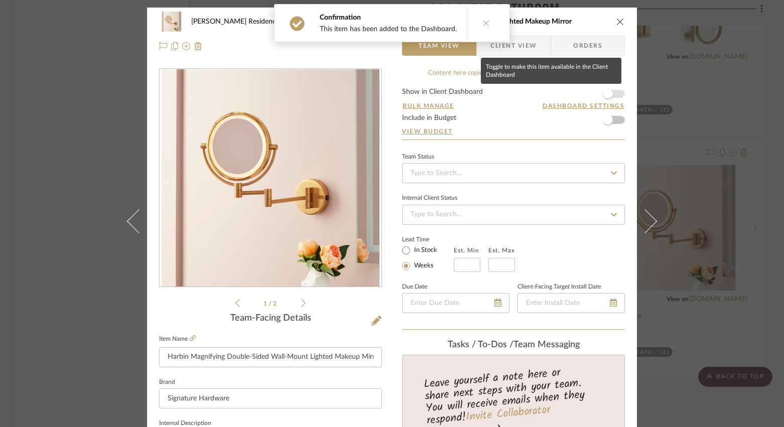
click at [611, 94] on span "button" at bounding box center [608, 94] width 22 height 22
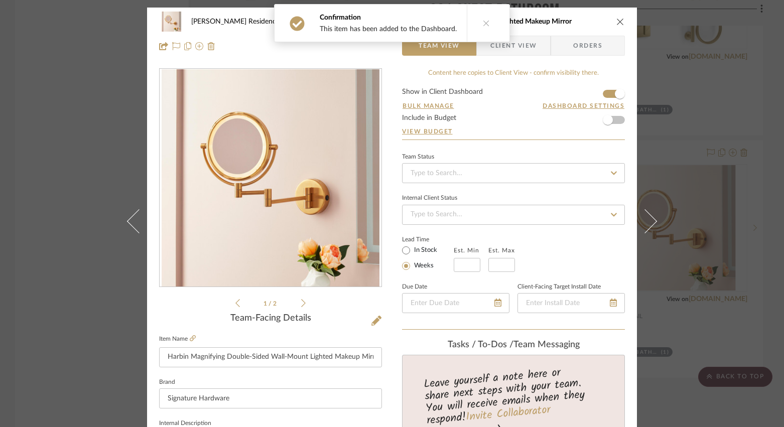
click at [74, 335] on div "Mills Pahl Residence 201 Guest Bathroom Harbin Magnifying Double-Sided Wall-Mou…" at bounding box center [392, 213] width 784 height 427
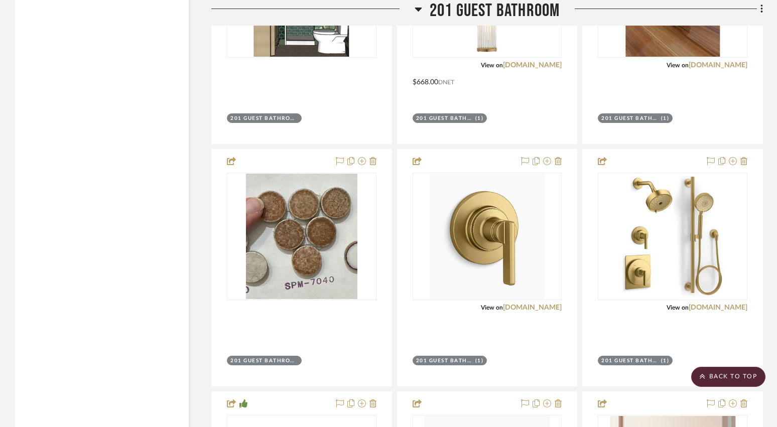
scroll to position [6944, 0]
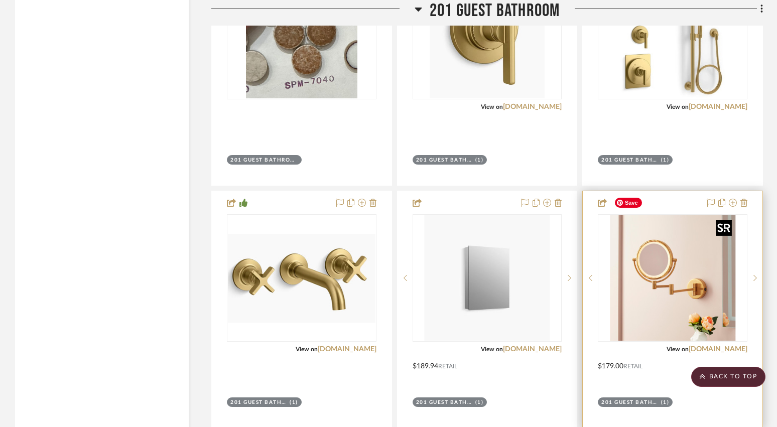
click at [694, 267] on img "0" at bounding box center [673, 278] width 126 height 126
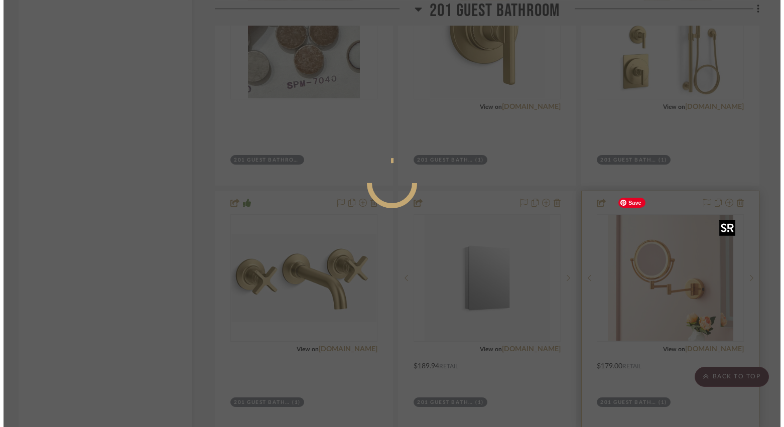
scroll to position [0, 0]
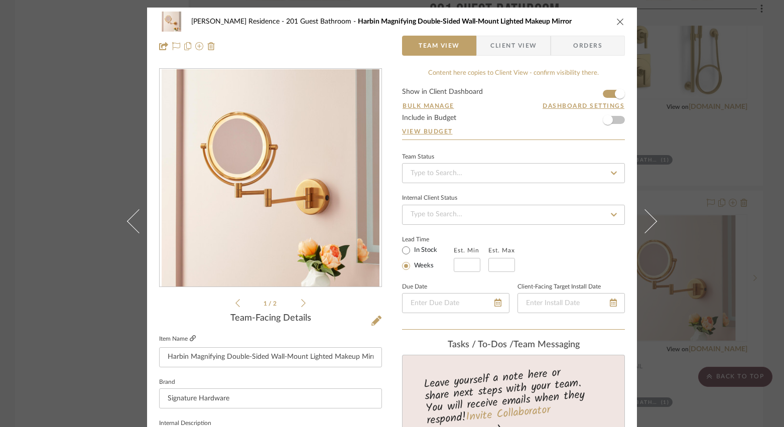
click at [191, 337] on icon at bounding box center [193, 338] width 6 height 6
